Goal: Contribute content

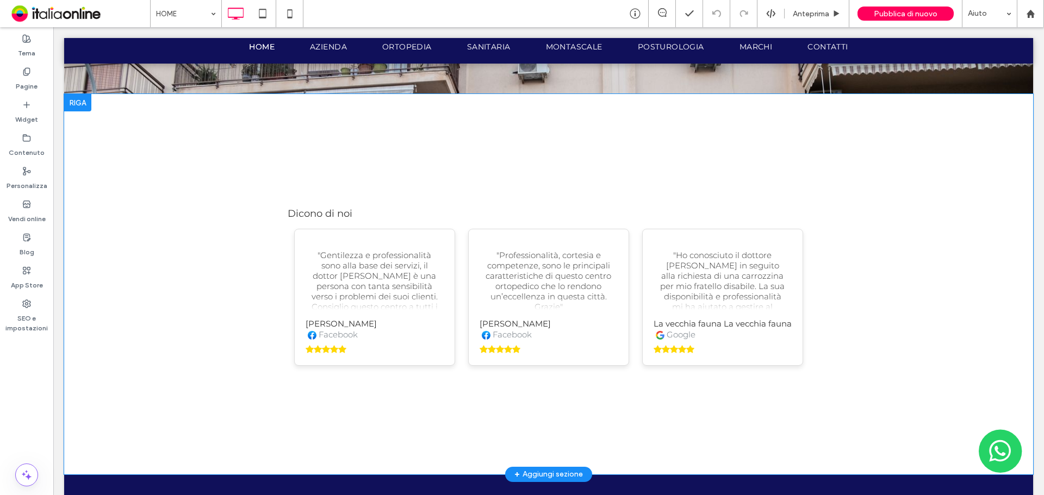
scroll to position [2138, 0]
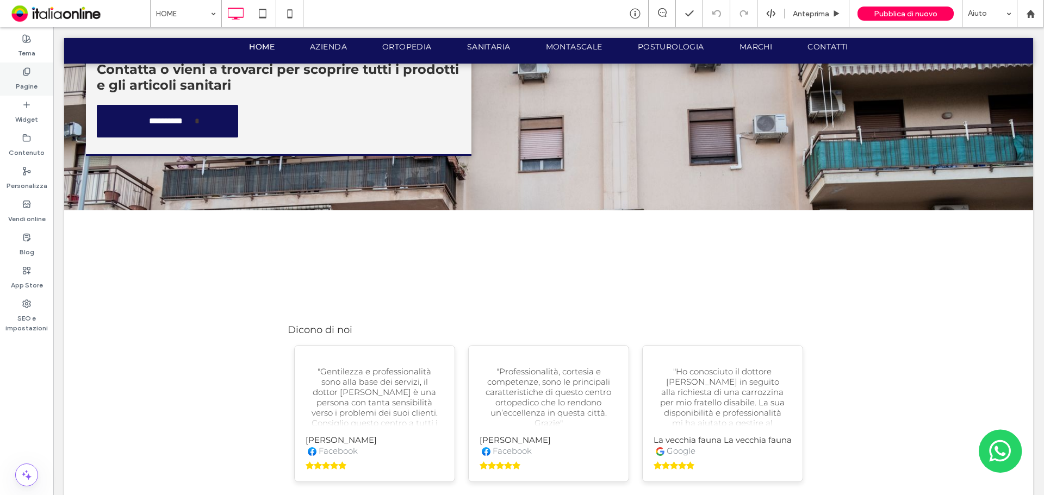
click at [23, 76] on label "Pagine" at bounding box center [27, 83] width 22 height 15
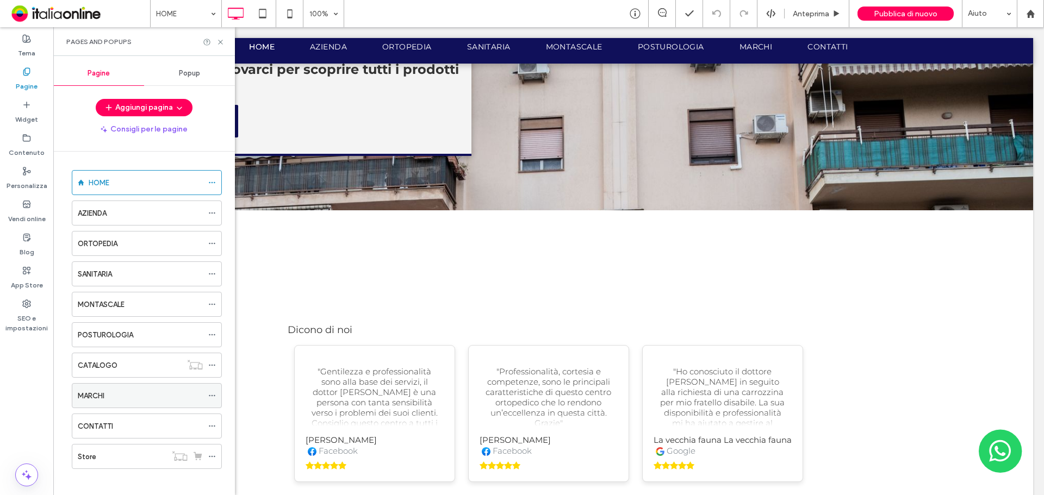
click at [111, 399] on div "MARCHI" at bounding box center [140, 395] width 125 height 11
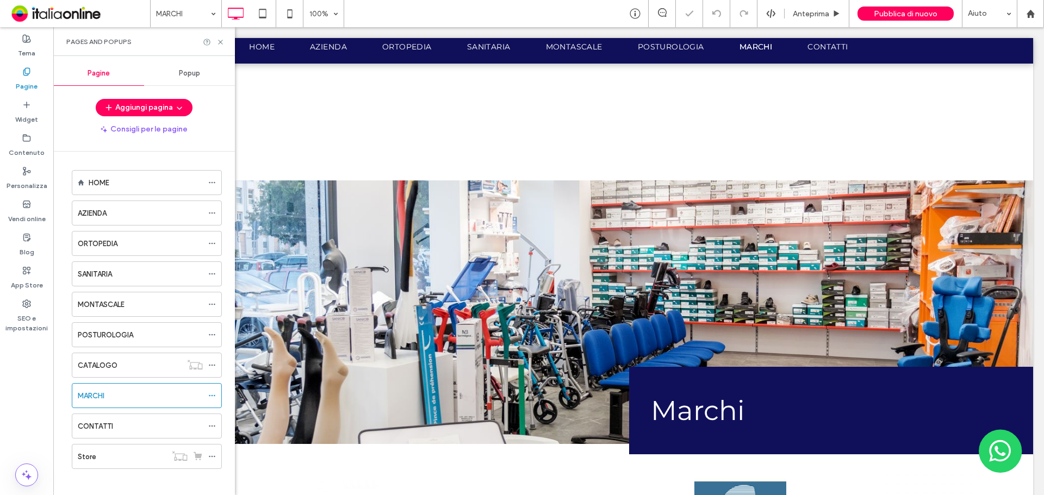
scroll to position [326, 0]
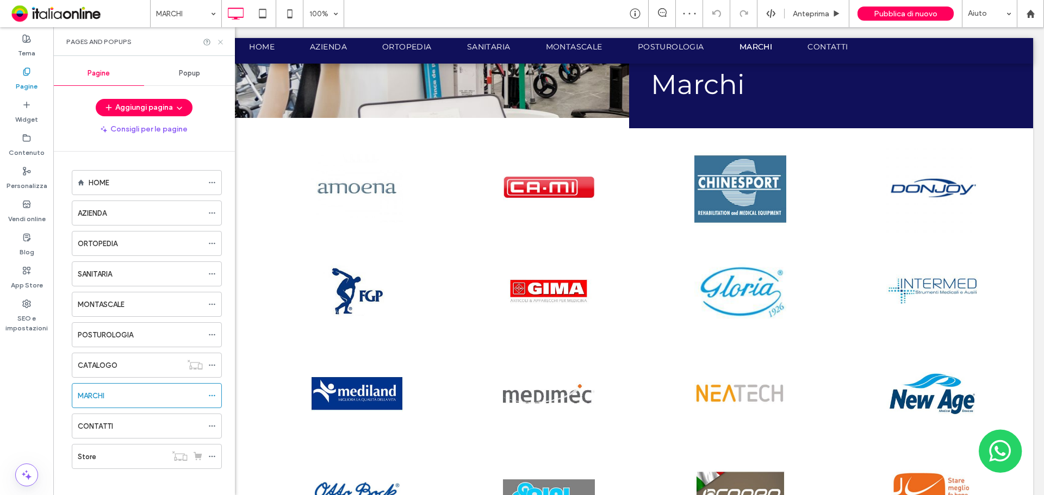
click at [219, 38] on icon at bounding box center [220, 42] width 8 height 8
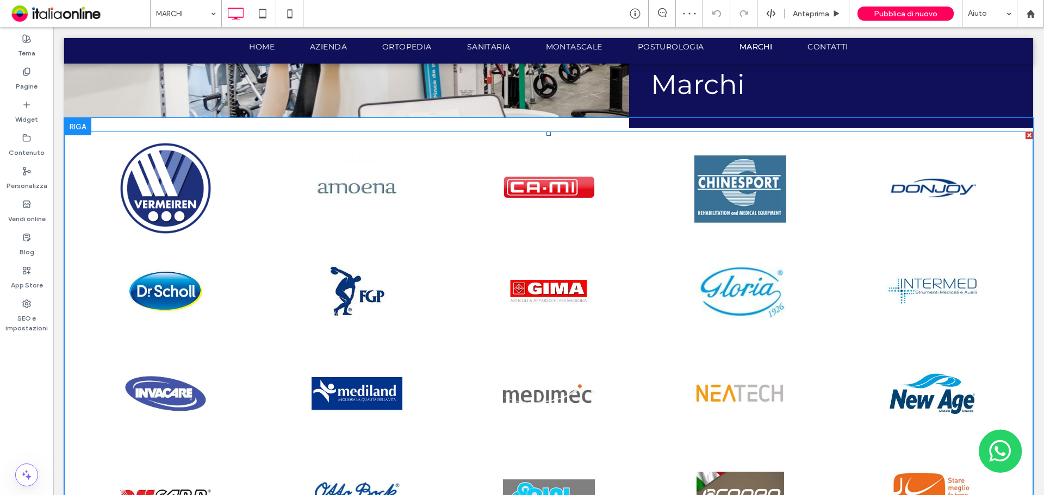
click at [332, 293] on link at bounding box center [356, 290] width 191 height 97
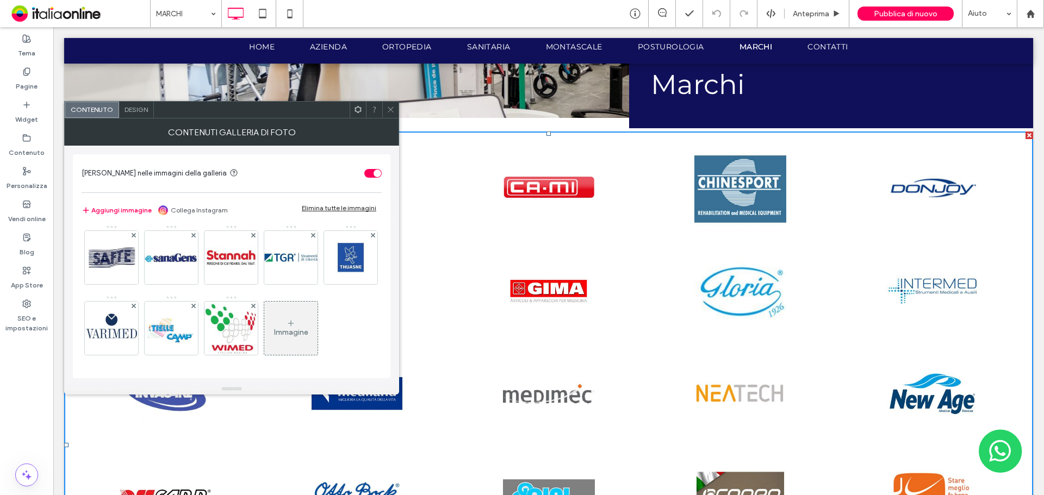
scroll to position [427, 0]
click at [274, 332] on div "Immagine" at bounding box center [291, 332] width 34 height 9
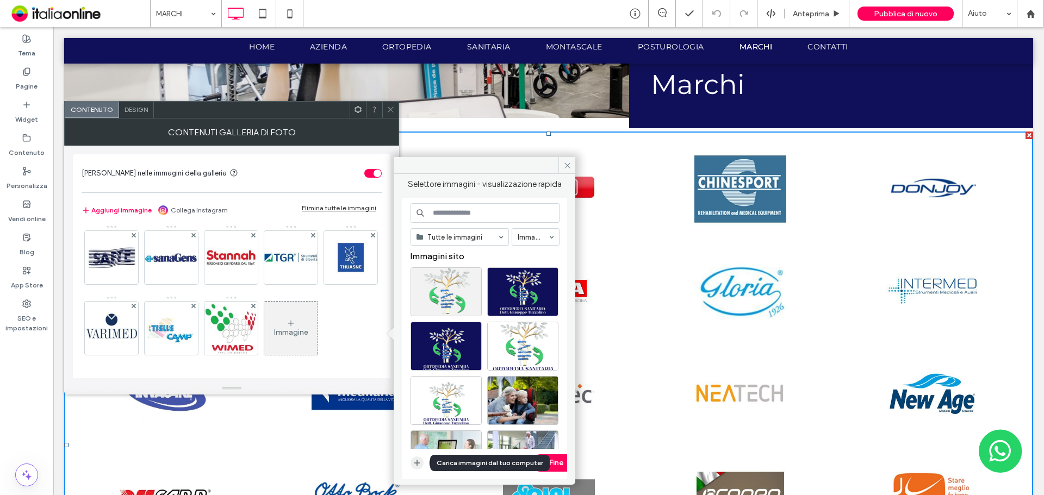
click at [415, 460] on icon "button" at bounding box center [417, 463] width 9 height 9
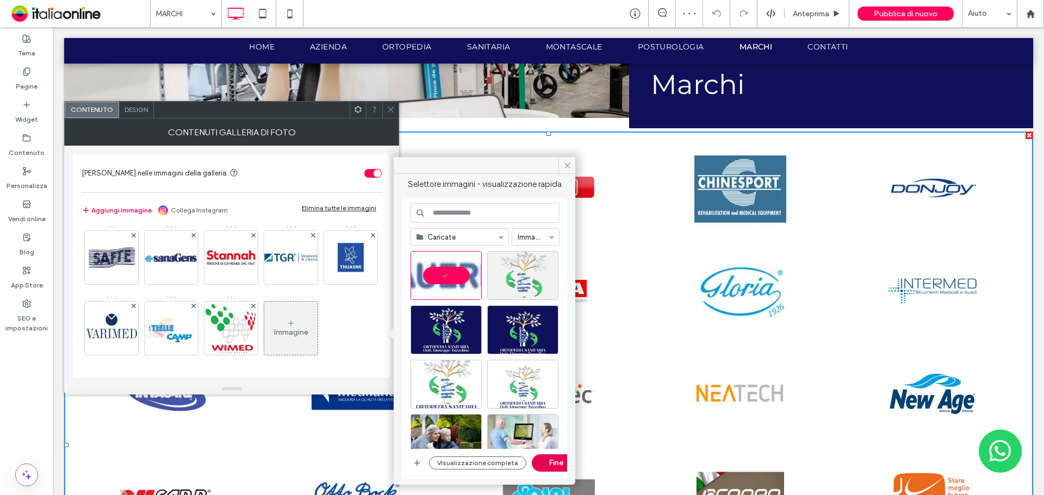
click at [562, 469] on button "Fine" at bounding box center [556, 462] width 49 height 17
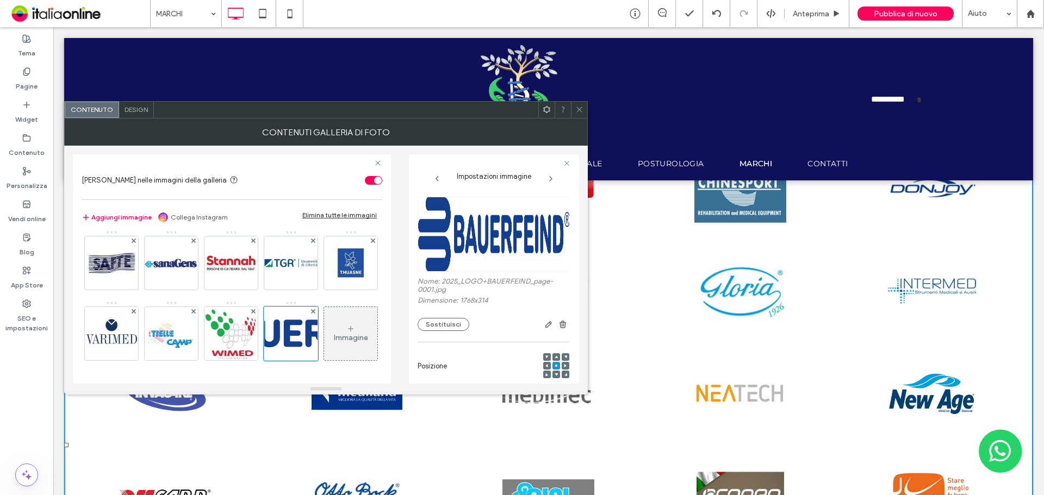
drag, startPoint x: 581, startPoint y: 113, endPoint x: 582, endPoint y: 120, distance: 7.1
click at [581, 113] on icon at bounding box center [579, 109] width 8 height 8
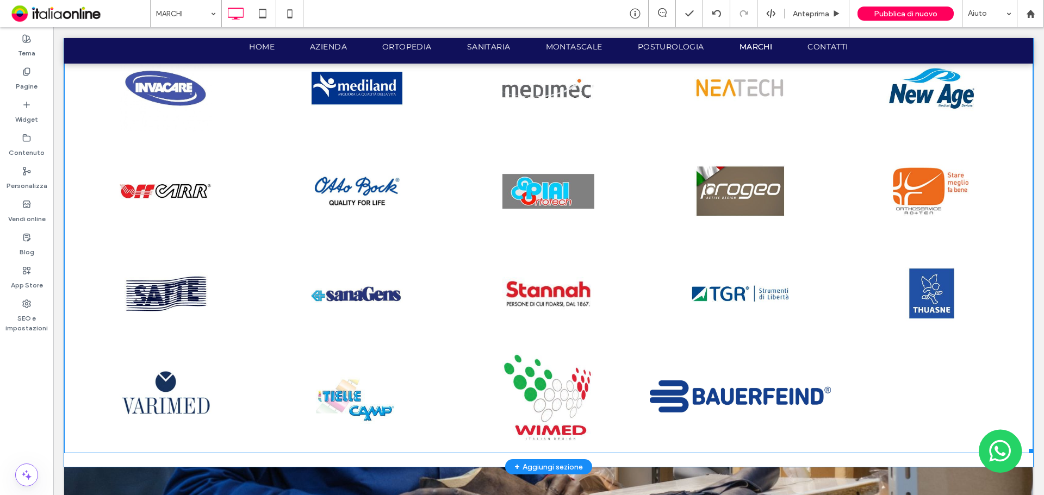
scroll to position [761, 0]
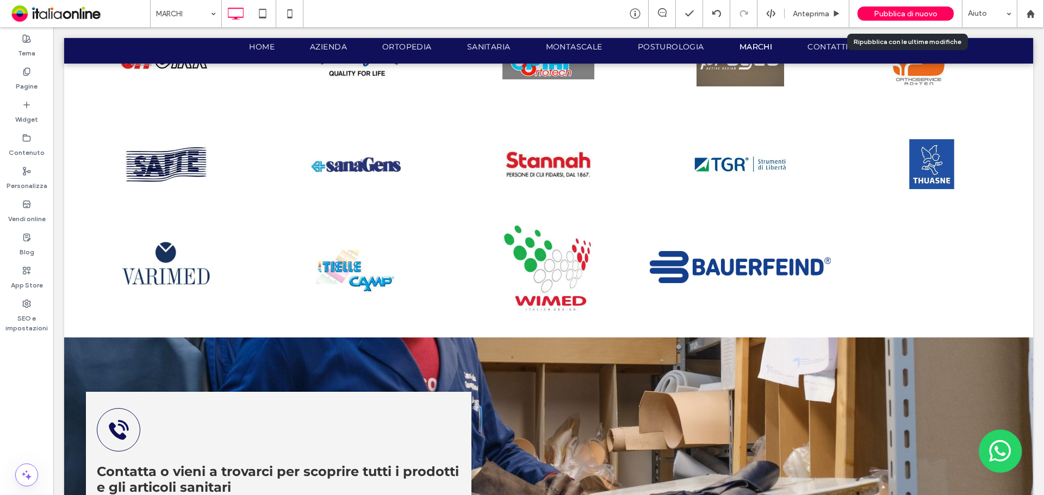
drag, startPoint x: 872, startPoint y: 13, endPoint x: 862, endPoint y: 18, distance: 10.9
click at [872, 13] on div "Pubblica di nuovo" at bounding box center [905, 14] width 96 height 14
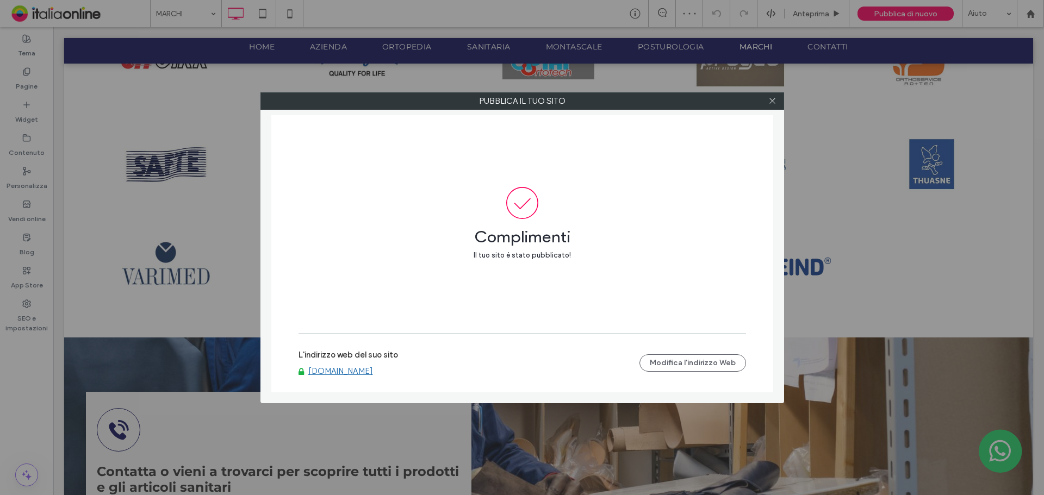
click at [372, 369] on link "[DOMAIN_NAME]" at bounding box center [340, 371] width 65 height 10
